Goal: Task Accomplishment & Management: Use online tool/utility

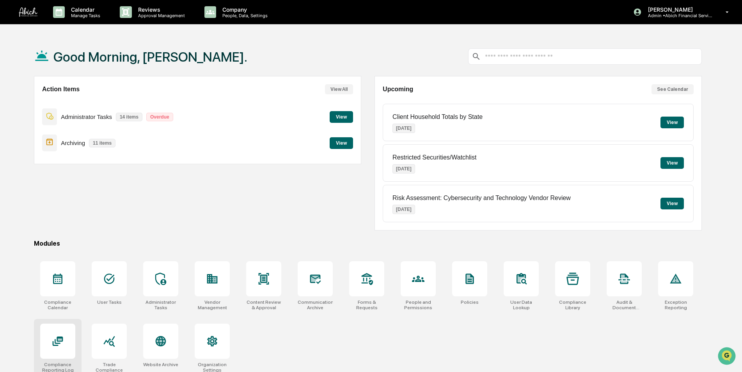
click at [56, 346] on icon at bounding box center [58, 341] width 11 height 9
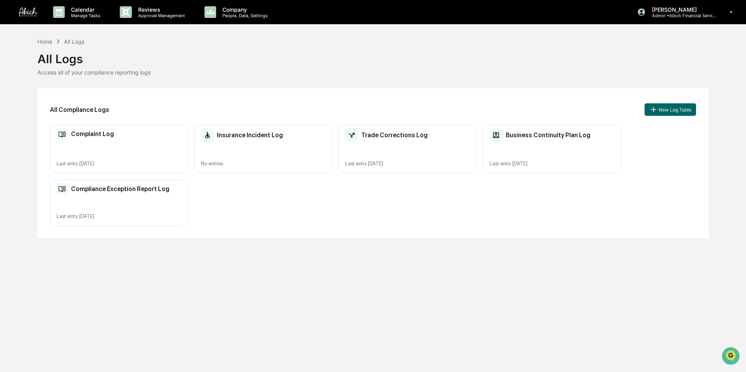
click at [116, 136] on div "Complaint Log" at bounding box center [119, 134] width 125 height 12
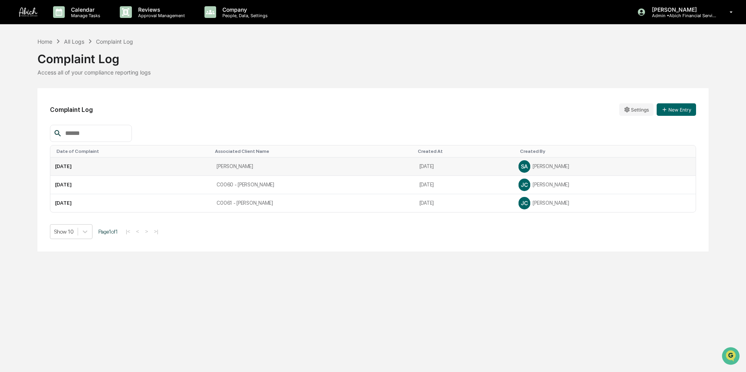
click at [347, 170] on td "[PERSON_NAME]" at bounding box center [313, 167] width 202 height 18
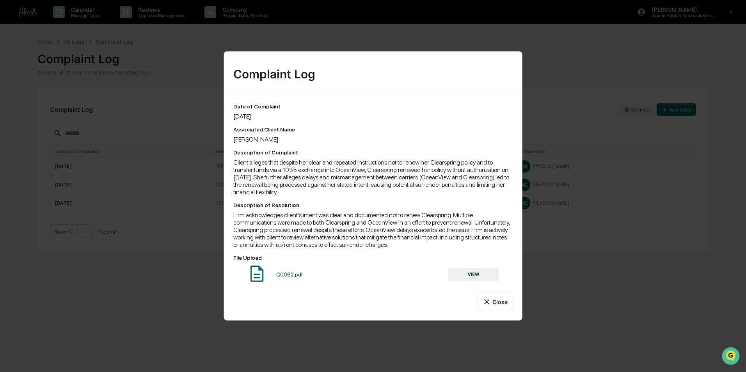
click at [218, 285] on div "Complaint Log Date of Complaint [DATE] Associated Client Name [PERSON_NAME] Des…" at bounding box center [373, 186] width 746 height 372
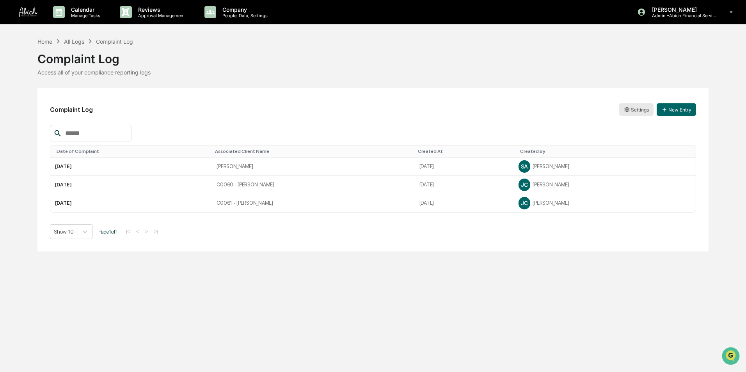
click at [630, 112] on html "Calendar Manage Tasks Reviews Approval Management Company People, Data, Setting…" at bounding box center [373, 186] width 746 height 372
click at [550, 111] on html "Calendar Manage Tasks Reviews Approval Management Company People, Data, Setting…" at bounding box center [373, 186] width 746 height 372
click at [190, 165] on td "[DATE]" at bounding box center [131, 167] width 162 height 18
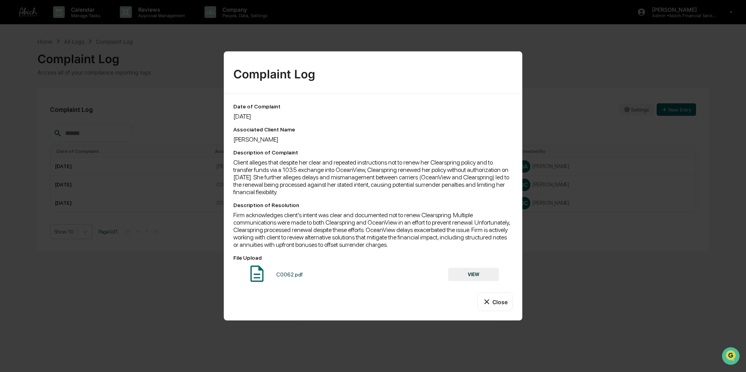
click at [156, 301] on div "Complaint Log Date of Complaint [DATE] Associated Client Name [PERSON_NAME] Des…" at bounding box center [373, 186] width 746 height 372
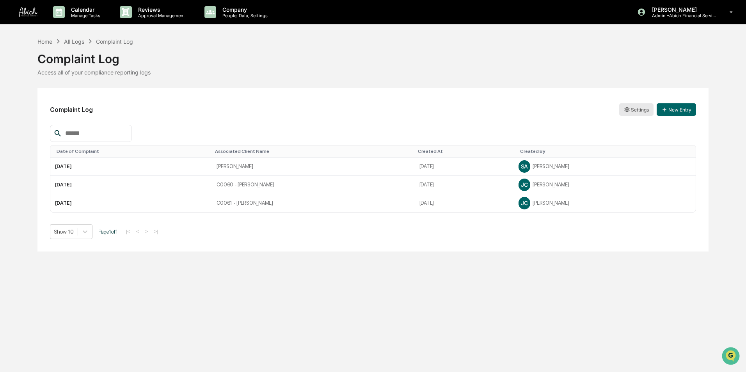
click at [634, 111] on html "Calendar Manage Tasks Reviews Approval Management Company People, Data, Setting…" at bounding box center [373, 186] width 746 height 372
click at [631, 124] on div "Edit" at bounding box center [637, 125] width 50 height 12
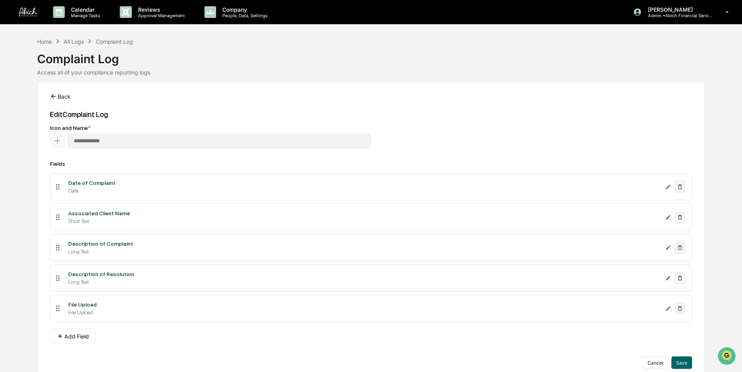
click at [55, 97] on icon at bounding box center [53, 96] width 7 height 7
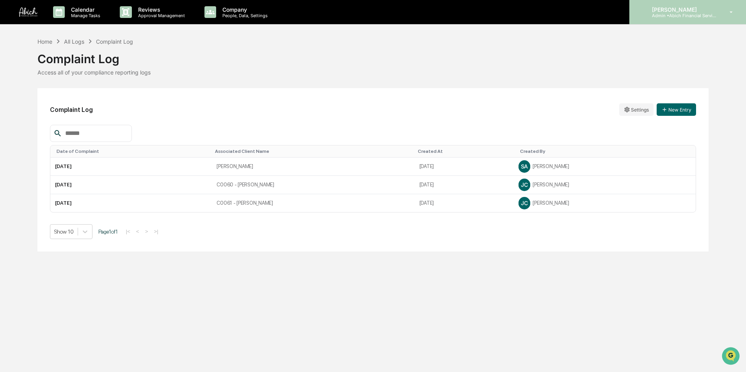
click at [661, 21] on div "[PERSON_NAME] Admin • Abich Financial Services" at bounding box center [687, 12] width 117 height 24
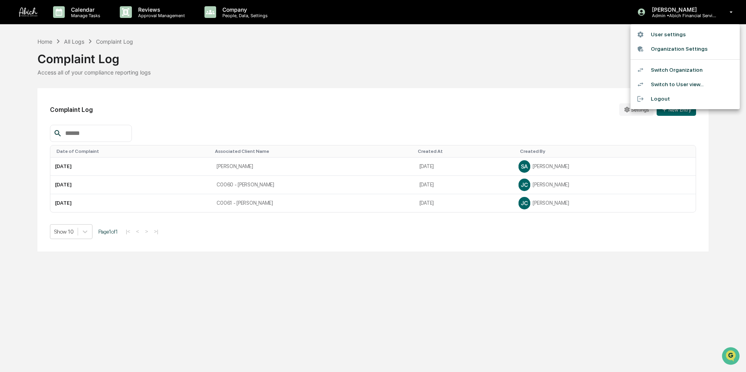
click at [672, 66] on li "Switch Organization" at bounding box center [684, 70] width 109 height 14
